Goal: Information Seeking & Learning: Learn about a topic

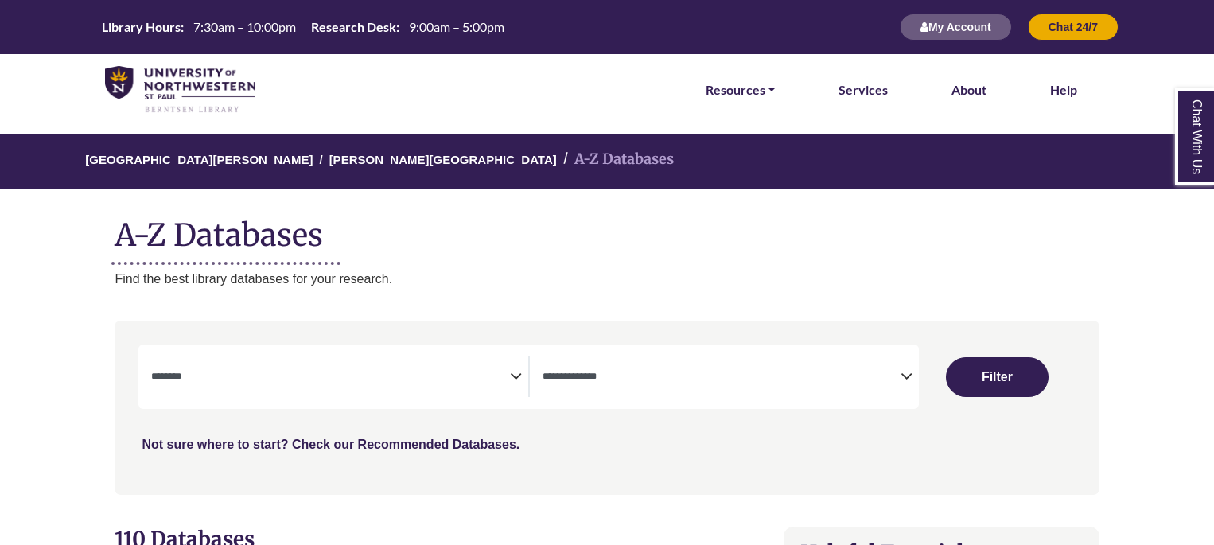
select select "Database Subject Filter"
select select "Database Types Filter"
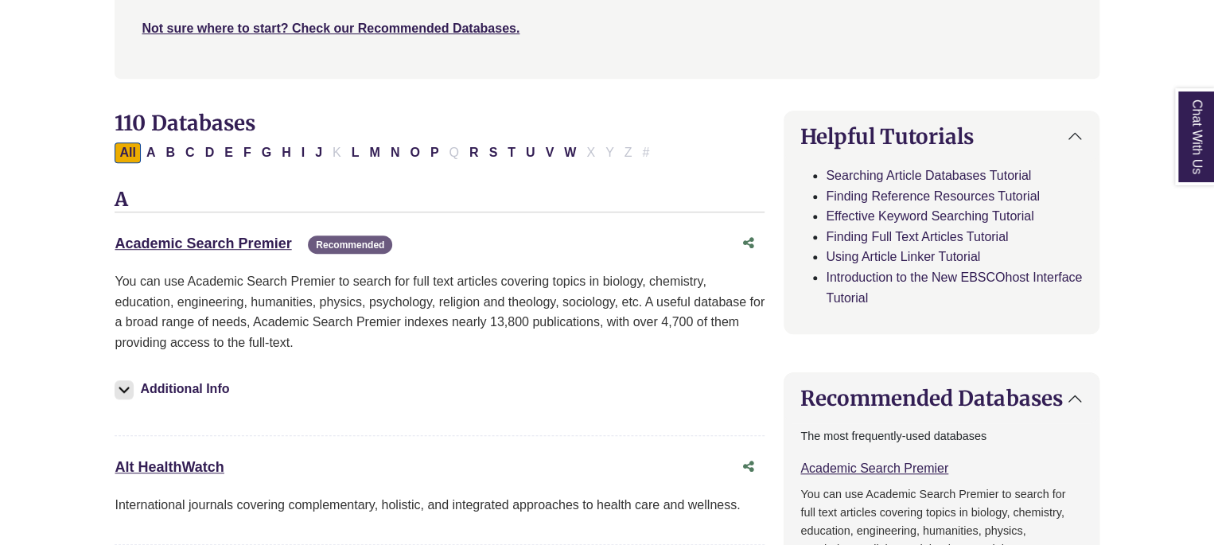
scroll to position [441, 0]
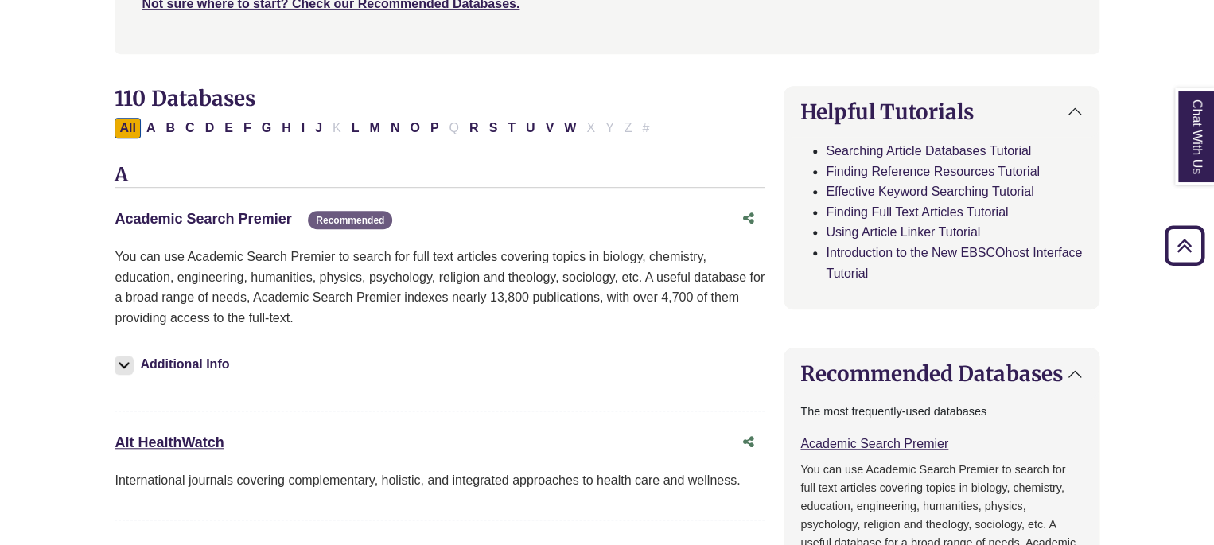
click at [170, 215] on link "Academic Search Premier This link opens in a new window" at bounding box center [203, 219] width 177 height 16
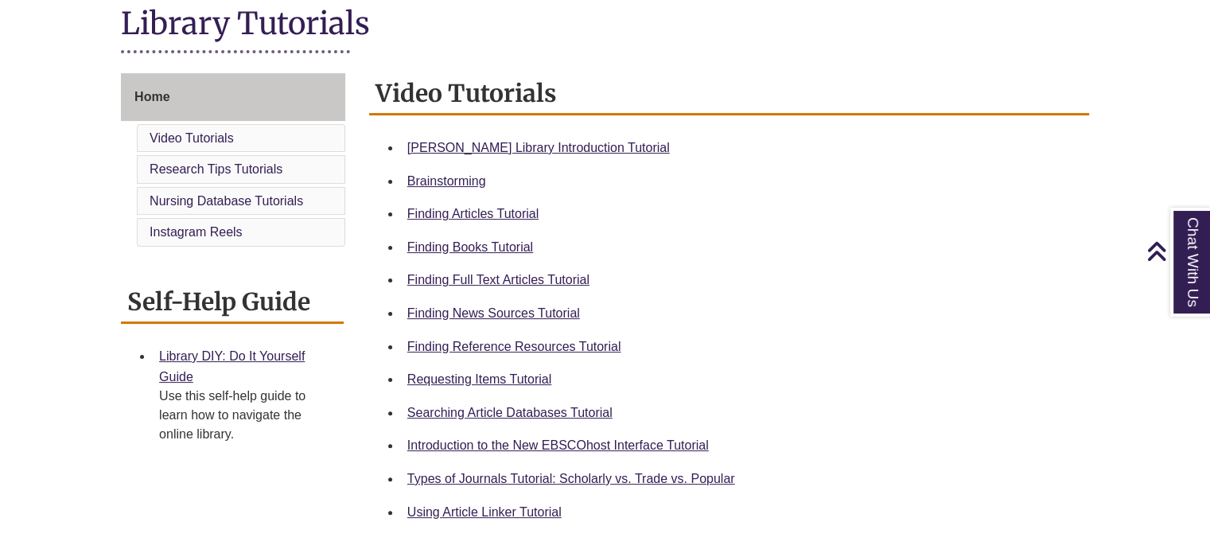
scroll to position [390, 0]
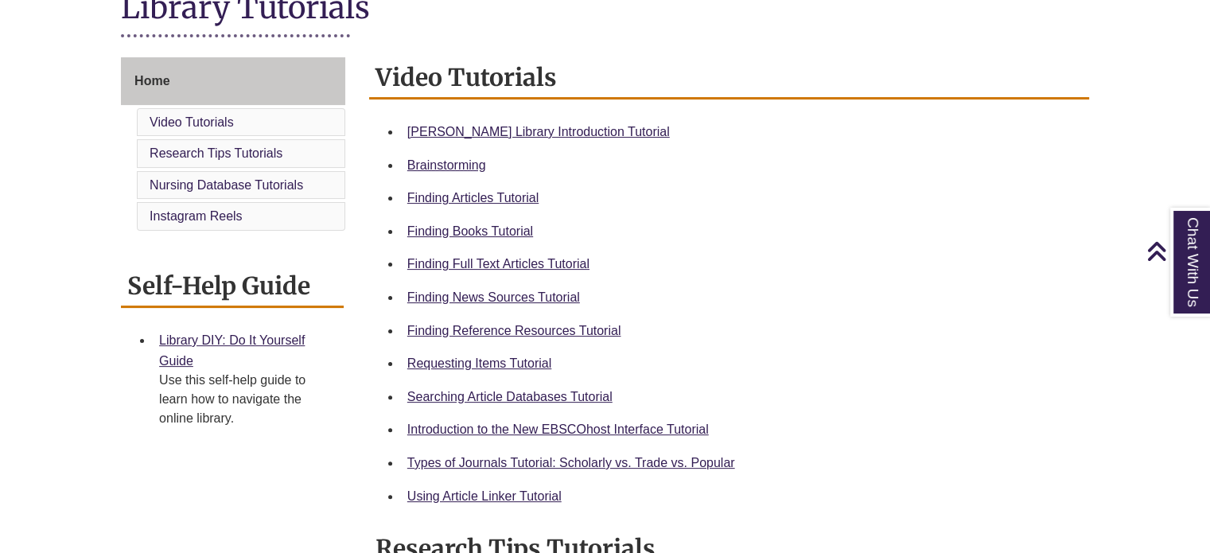
click at [507, 406] on li "Searching Article Databases Tutorial" at bounding box center [742, 396] width 682 height 33
drag, startPoint x: 507, startPoint y: 406, endPoint x: 521, endPoint y: 395, distance: 17.7
click at [521, 395] on li "Searching Article Databases Tutorial" at bounding box center [742, 396] width 682 height 33
click at [521, 395] on link "Searching Article Databases Tutorial" at bounding box center [509, 397] width 205 height 14
click at [577, 254] on div "Finding Full Text Articles Tutorial" at bounding box center [741, 264] width 669 height 21
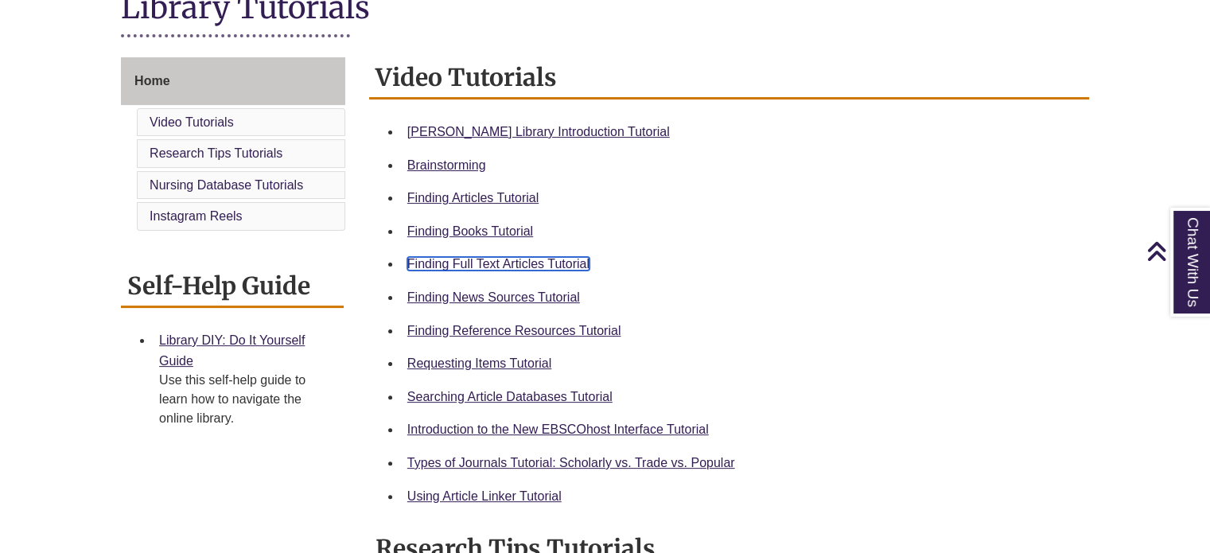
click at [547, 267] on link "Finding Full Text Articles Tutorial" at bounding box center [498, 264] width 182 height 14
